Goal: Transaction & Acquisition: Purchase product/service

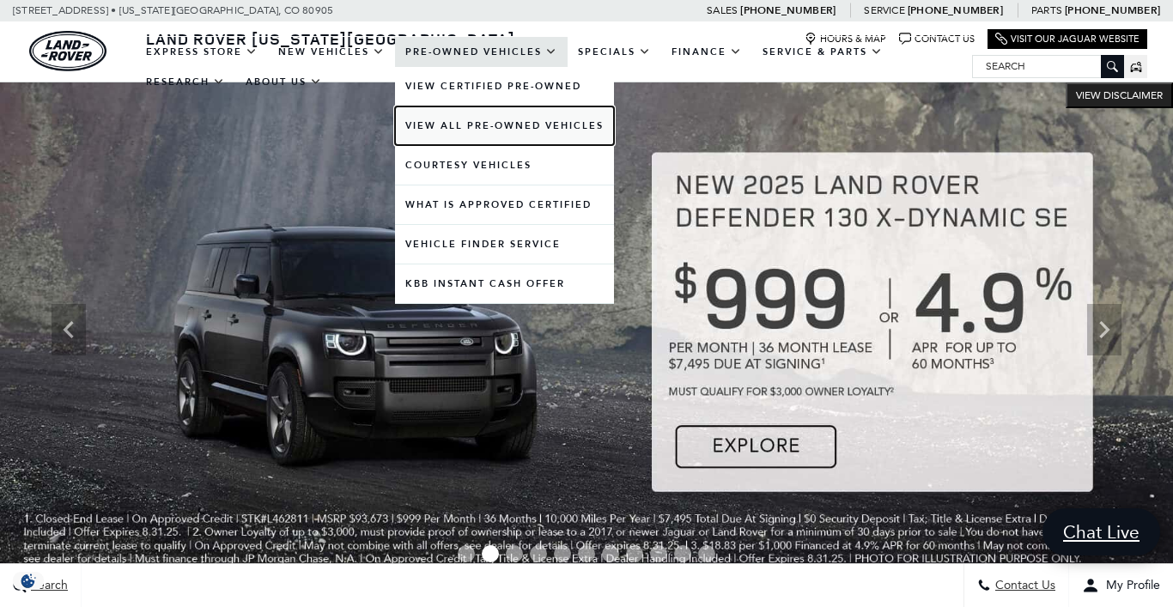
click at [528, 124] on link "View All Pre-Owned Vehicles" at bounding box center [504, 125] width 219 height 39
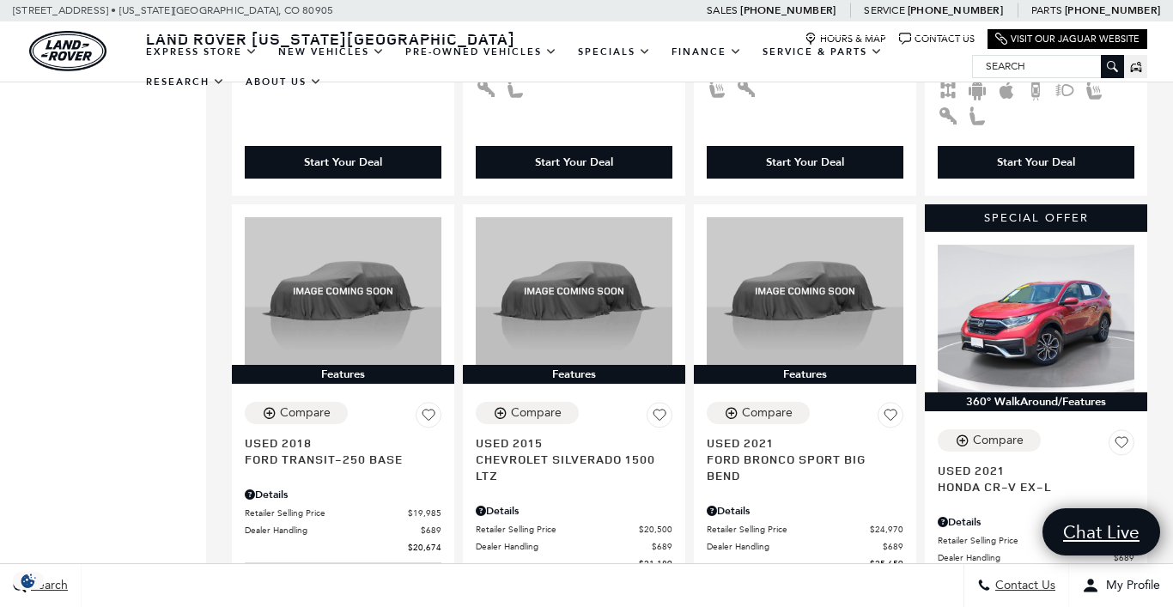
scroll to position [2320, 0]
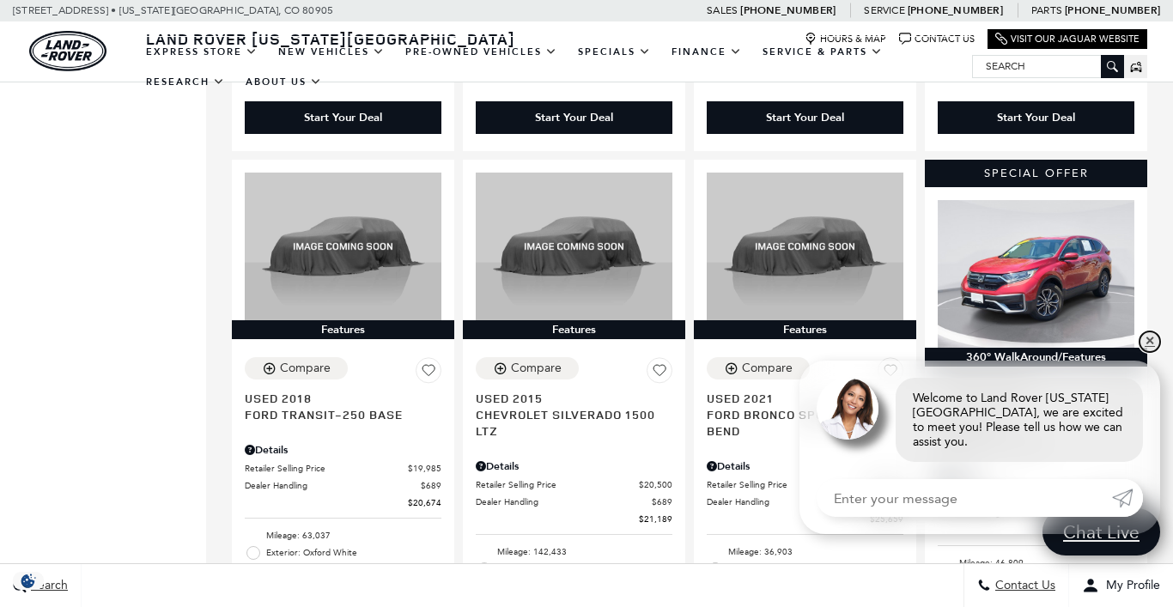
click at [1155, 352] on link "✕" at bounding box center [1149, 341] width 21 height 21
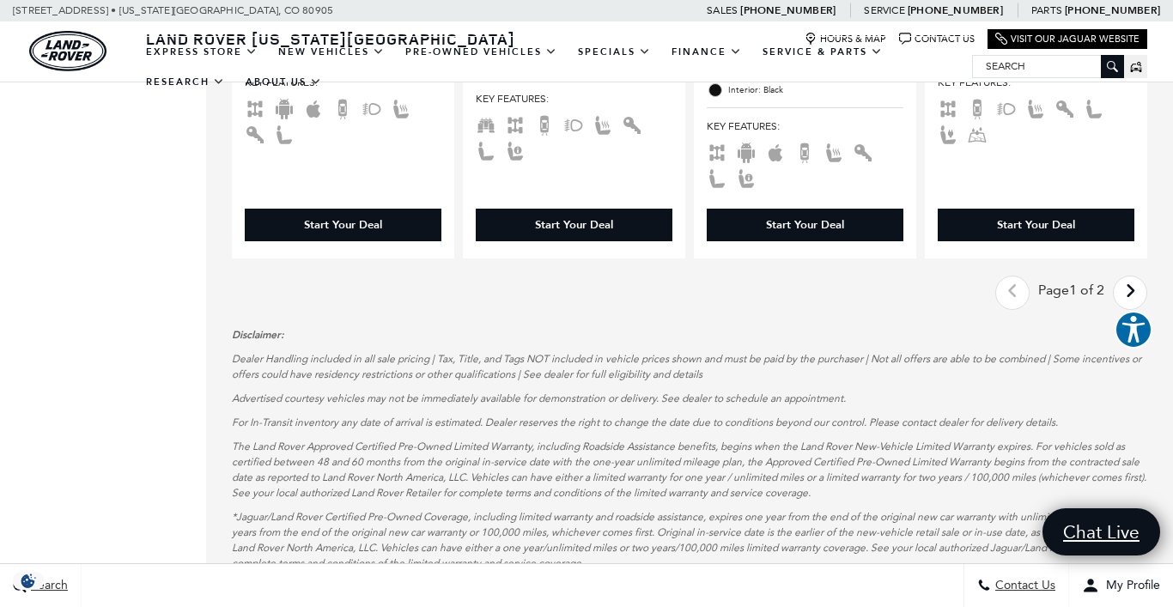
scroll to position [3461, 0]
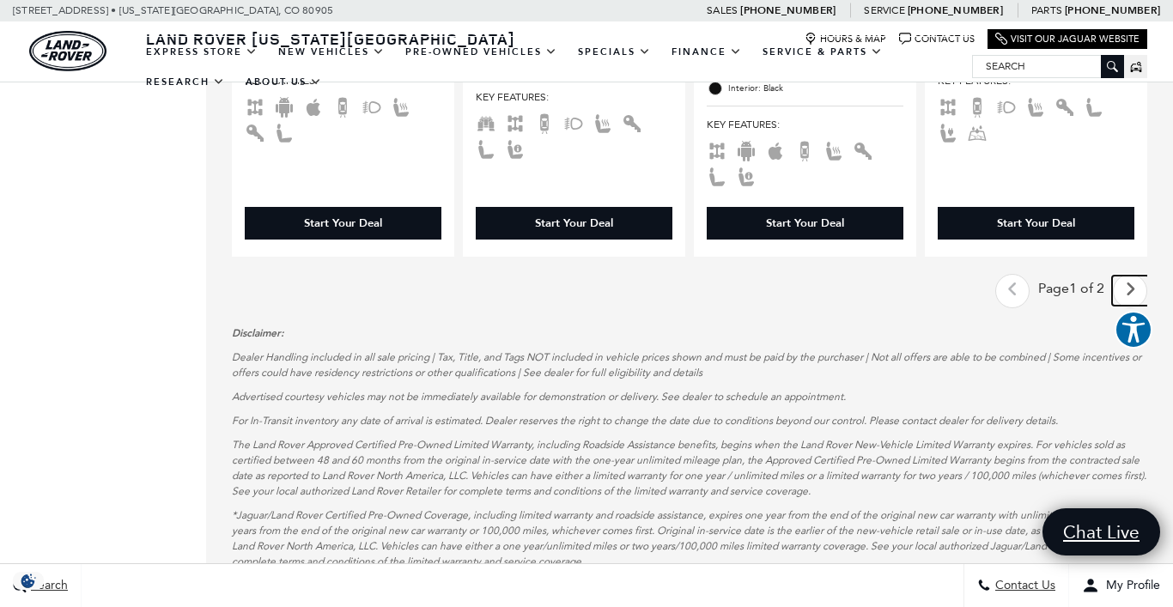
click at [1136, 276] on icon "next page" at bounding box center [1130, 289] width 11 height 27
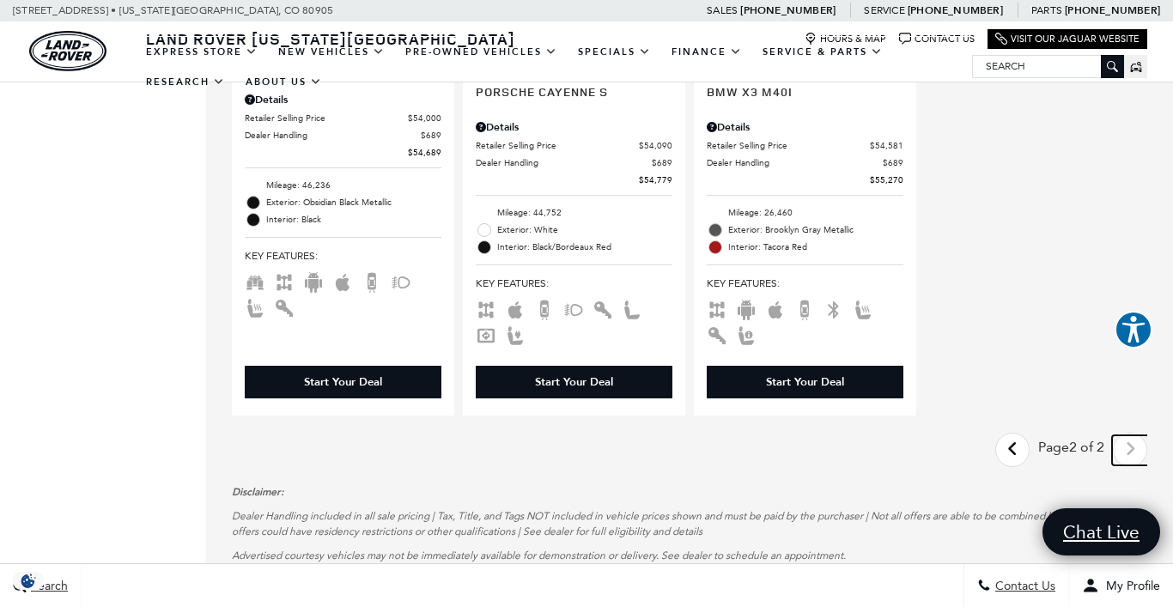
scroll to position [1321, 0]
